Goal: Check status: Check status

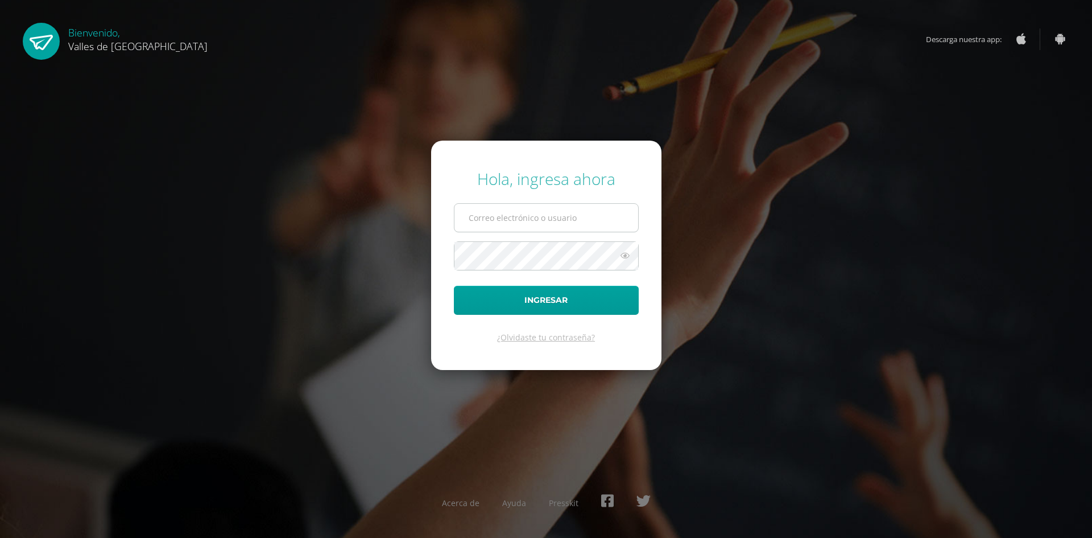
type input "lourdesvillatoro@colegiovalles.com"
click at [502, 223] on input "lourdesvillatoro@colegiovalles.com" at bounding box center [547, 218] width 184 height 28
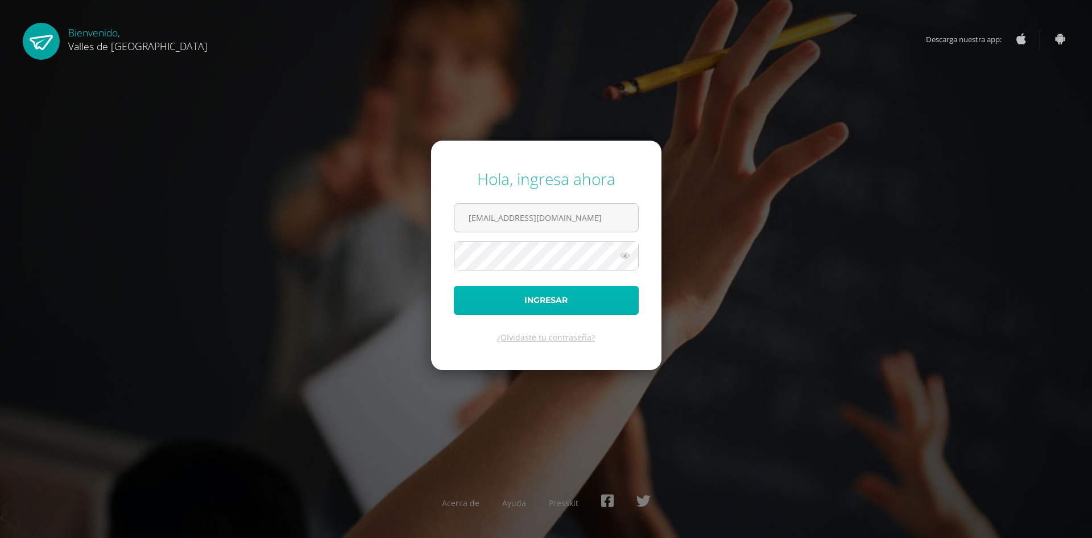
click at [467, 294] on button "Ingresar" at bounding box center [546, 300] width 185 height 29
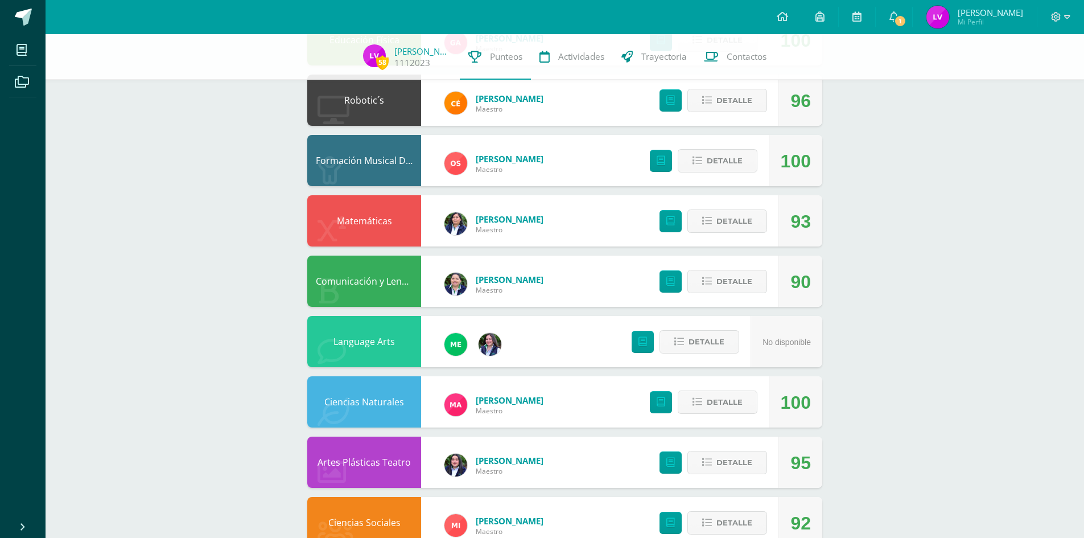
scroll to position [228, 0]
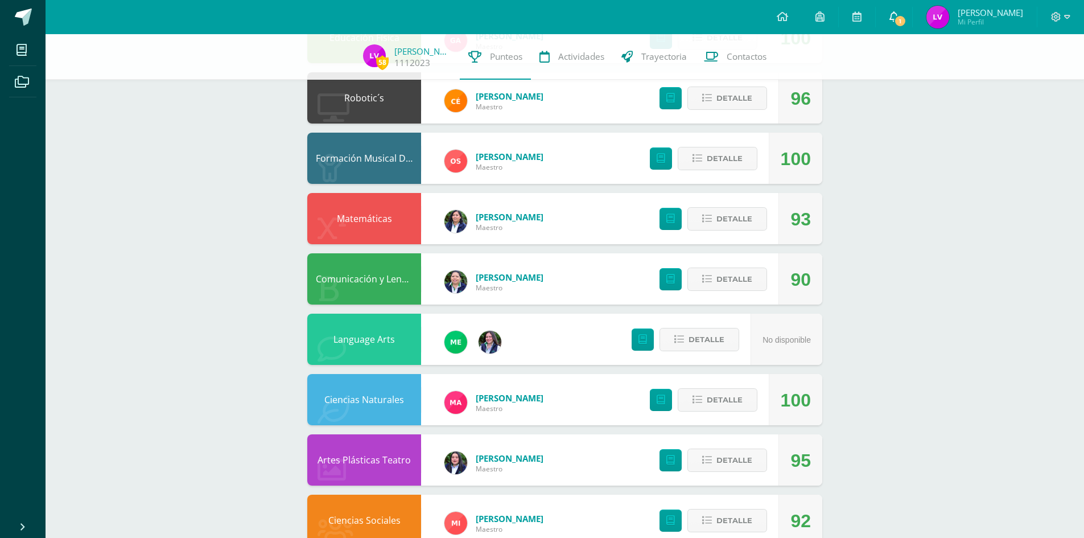
click at [894, 17] on span "1" at bounding box center [900, 21] width 13 height 13
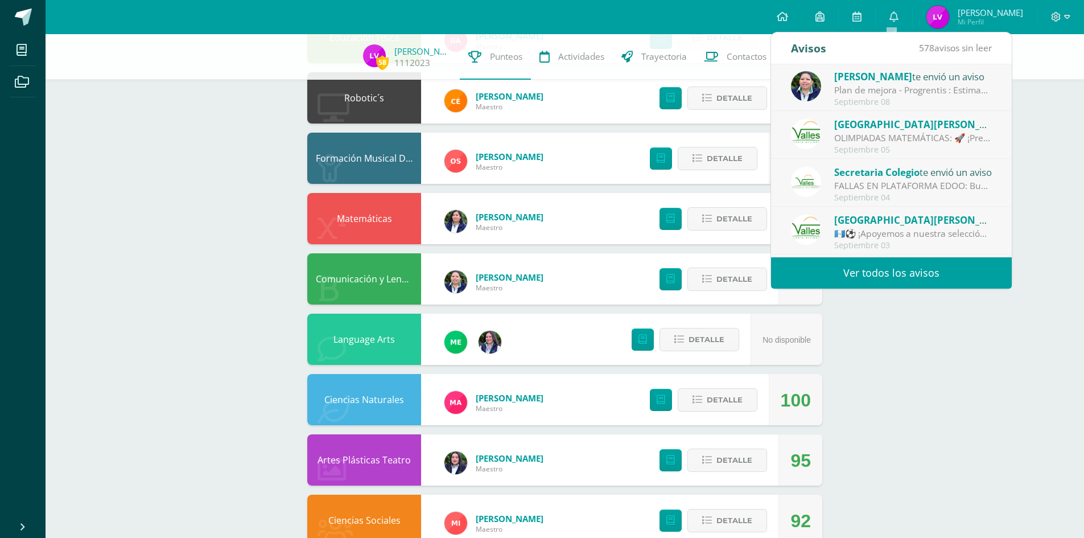
scroll to position [189, 0]
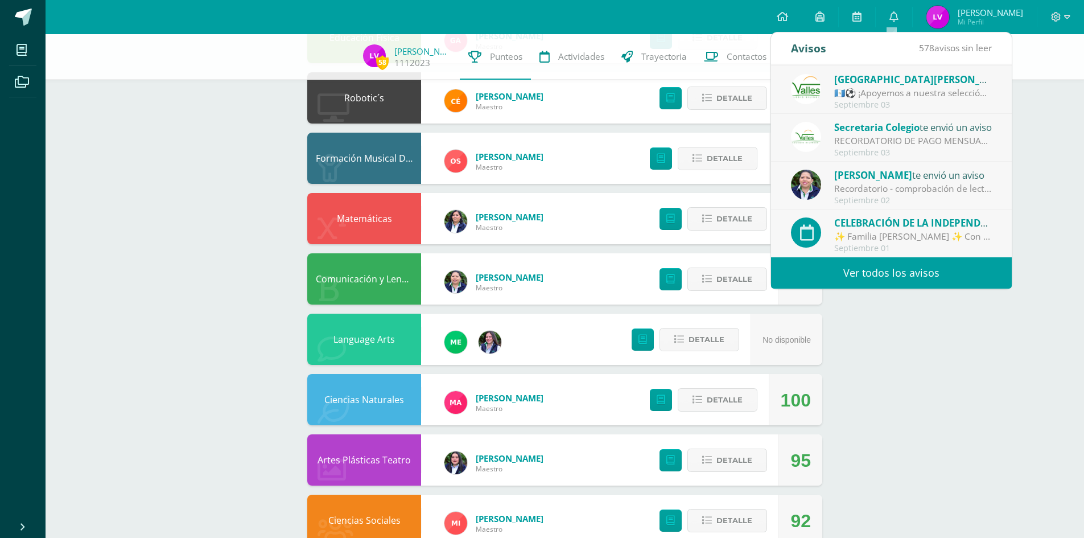
click at [896, 329] on div "58 Lourdes Villatoro 1112023 Punteos Actividades Trayectoria Contactos Pendient…" at bounding box center [565, 218] width 1038 height 822
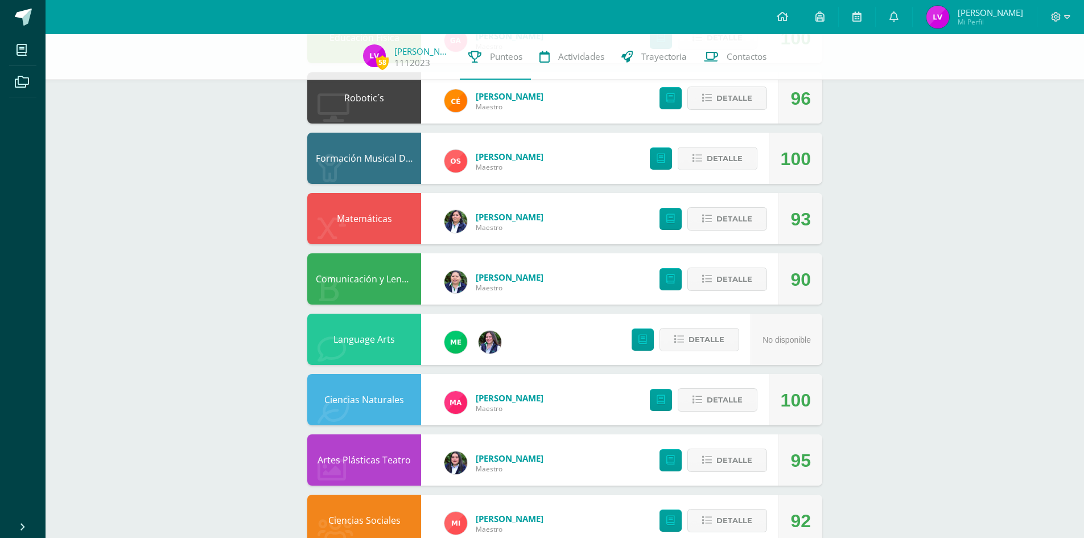
click at [894, 328] on div "58 Lourdes Villatoro 1112023 Punteos Actividades Trayectoria Contactos Pendient…" at bounding box center [565, 218] width 1038 height 822
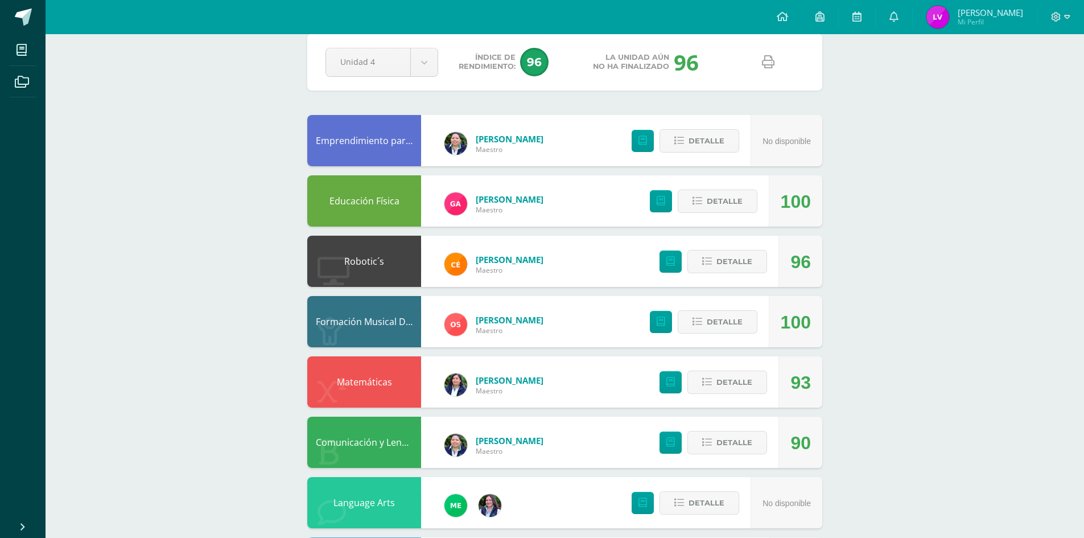
scroll to position [0, 0]
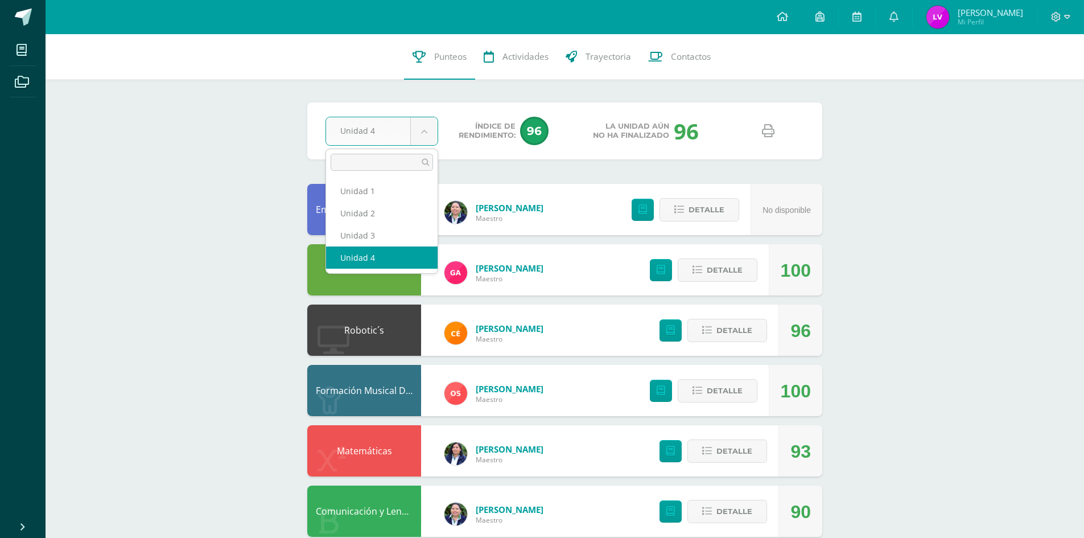
click at [423, 133] on body "Hola Lourdes Mariandré, bienvenido a Edoo! Mis cursos Archivos Cerrar panel Art…" at bounding box center [542, 430] width 1084 height 861
select select "Unidad 3"
